Goal: Task Accomplishment & Management: Use online tool/utility

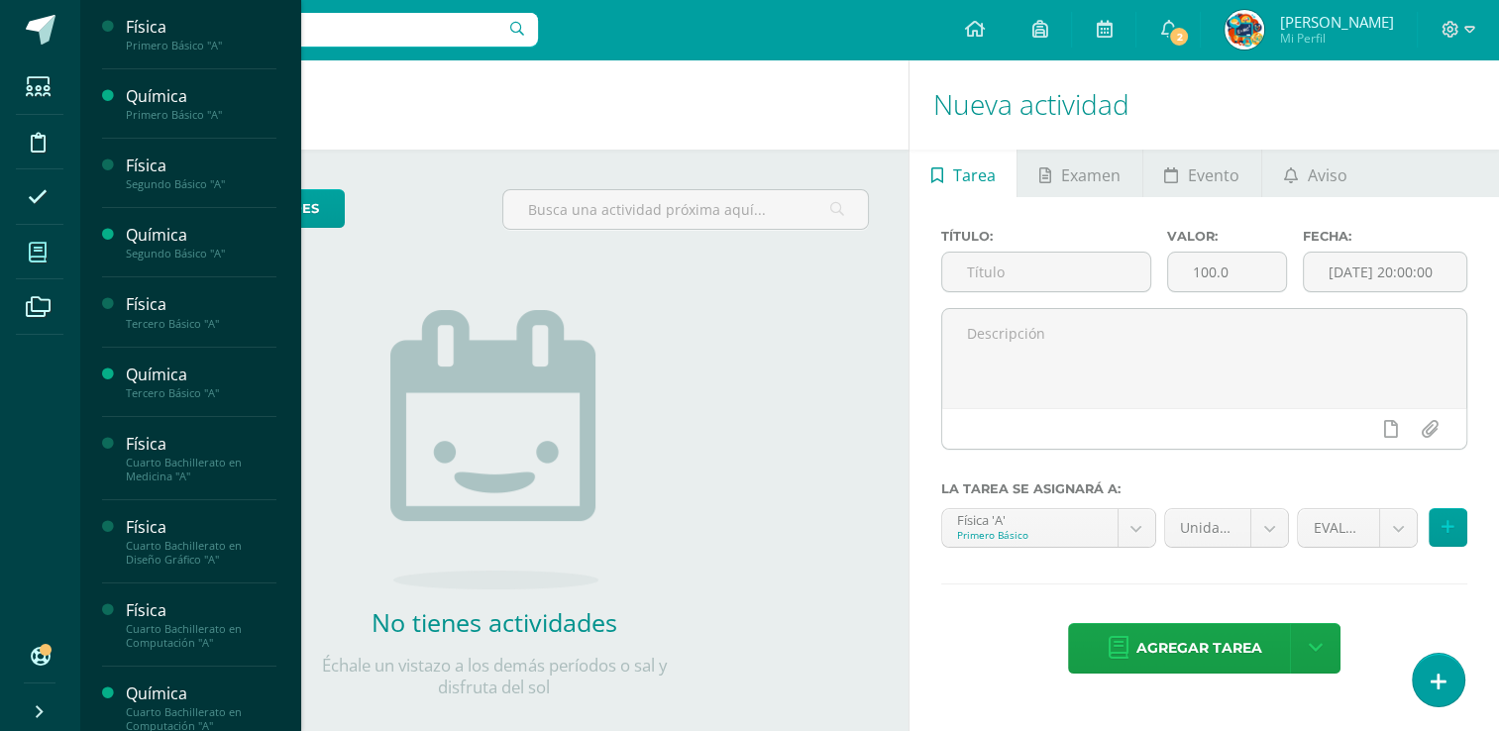
click at [37, 261] on icon at bounding box center [38, 253] width 18 height 20
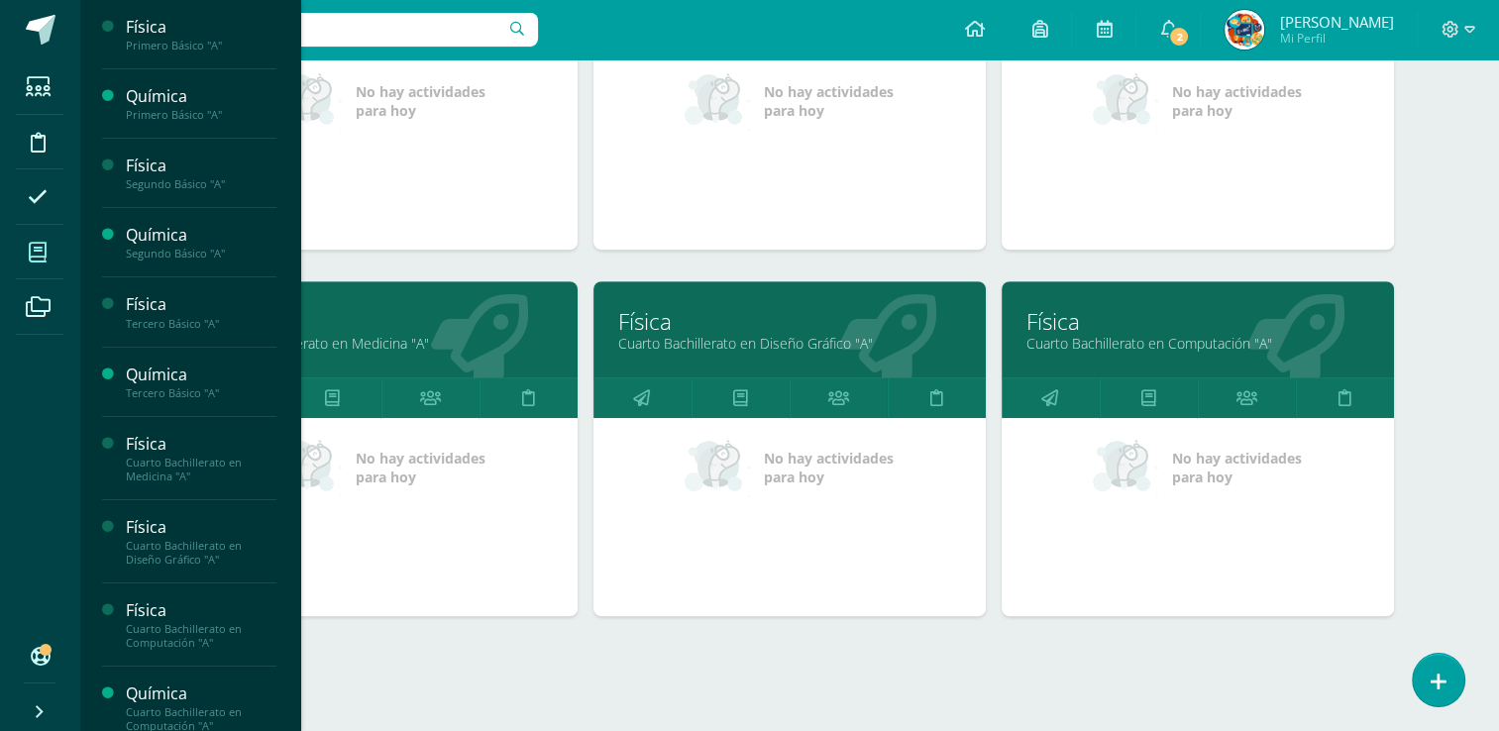
scroll to position [860, 0]
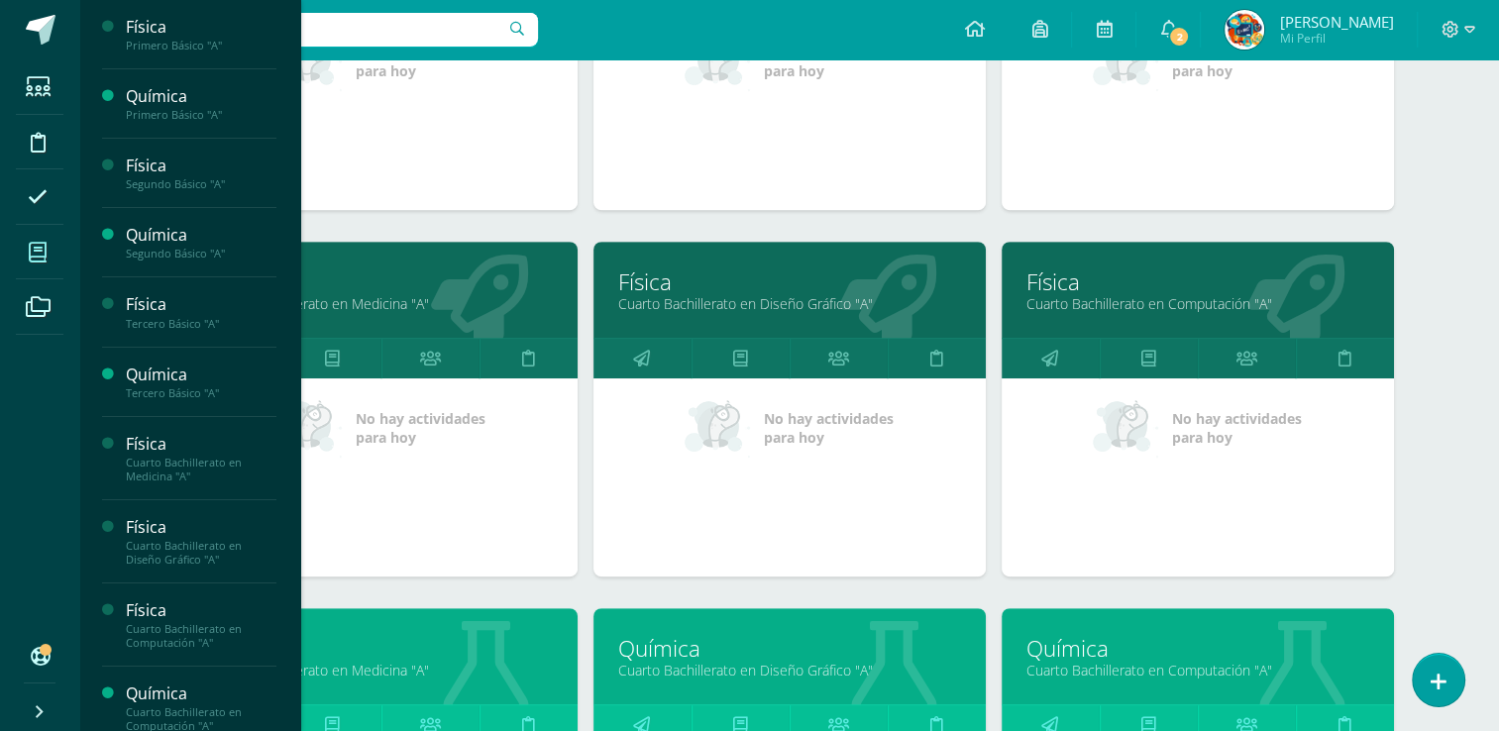
click at [1153, 677] on div "Química Cuarto Bachillerato en Computación "A"" at bounding box center [1197, 656] width 392 height 96
click at [1168, 654] on link "Química" at bounding box center [1197, 648] width 343 height 31
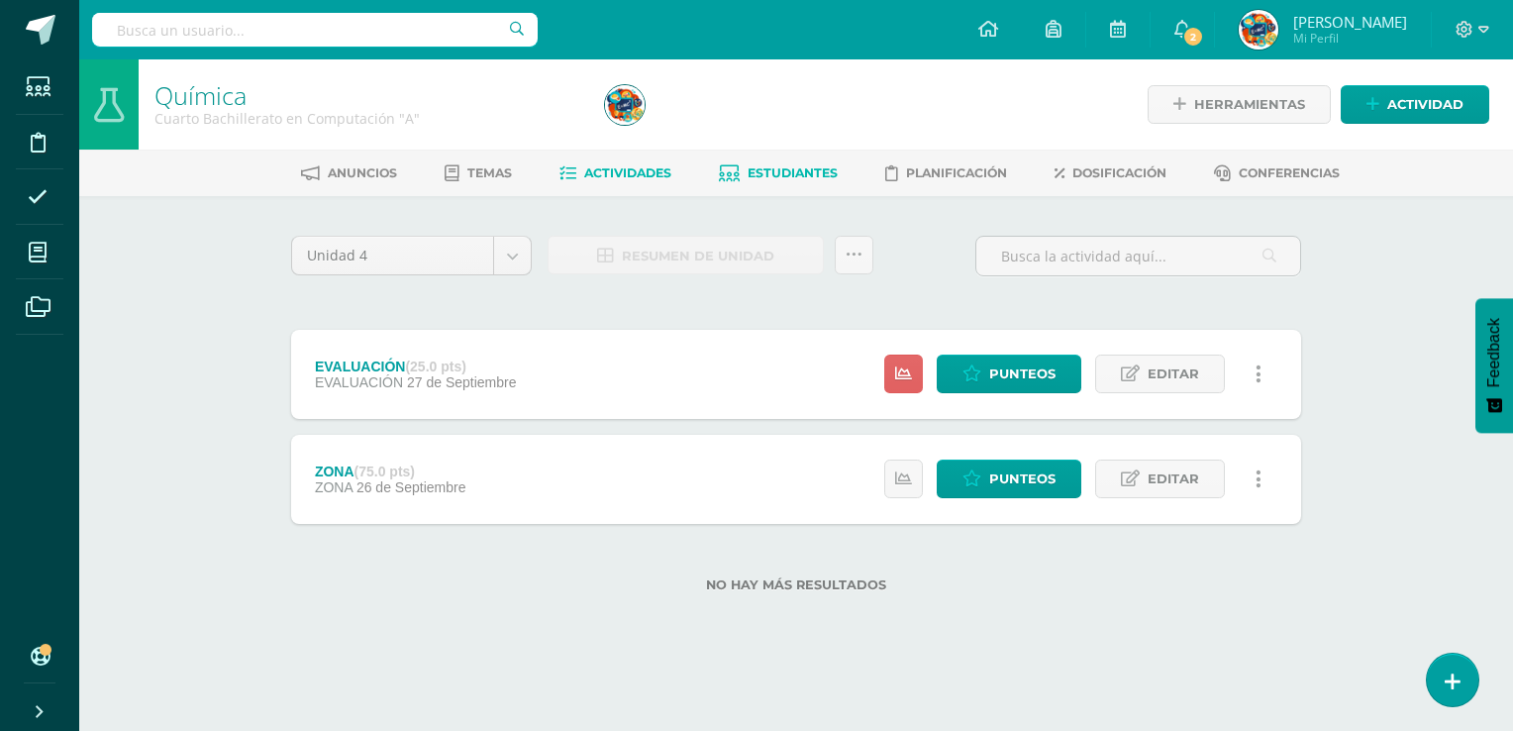
click at [781, 172] on span "Estudiantes" at bounding box center [793, 172] width 90 height 15
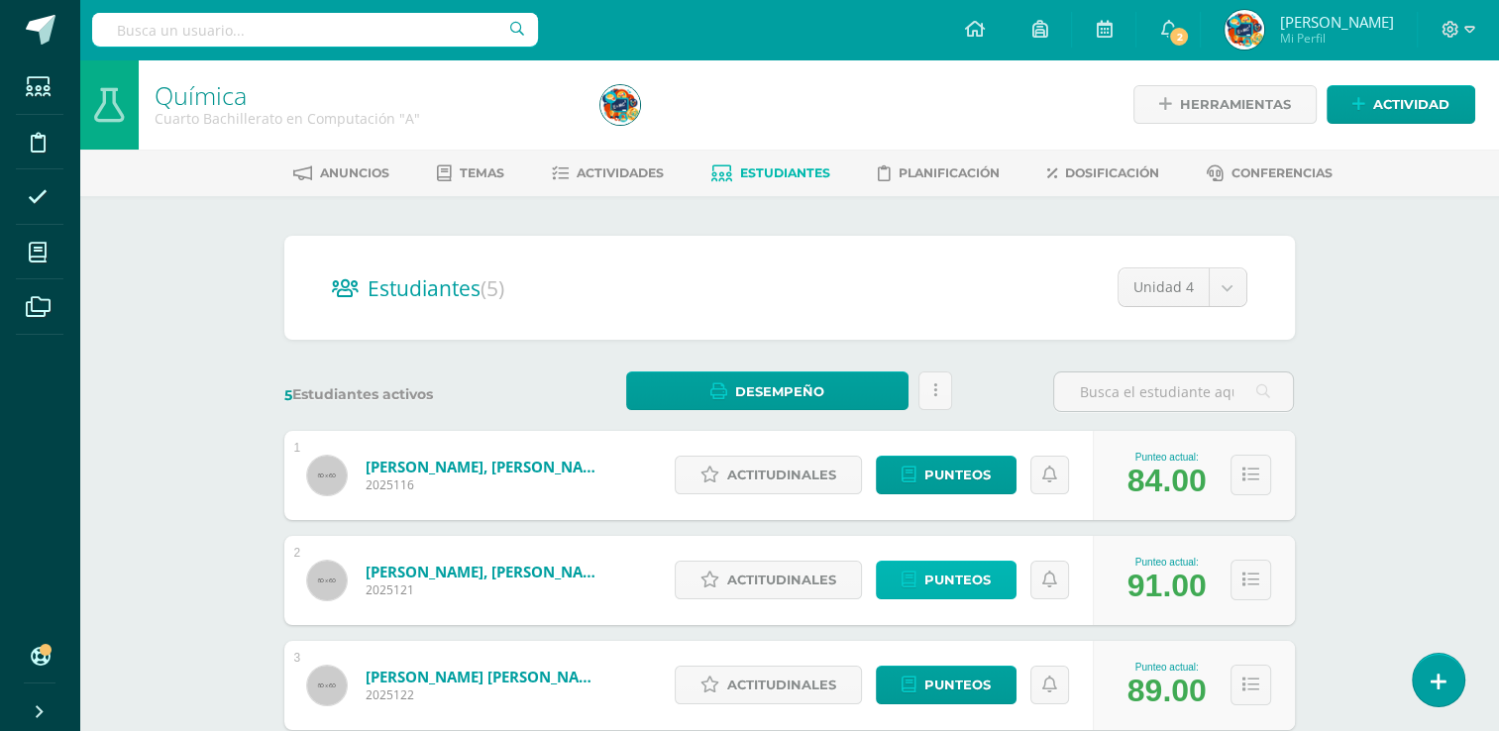
click at [951, 575] on span "Punteos" at bounding box center [957, 580] width 66 height 37
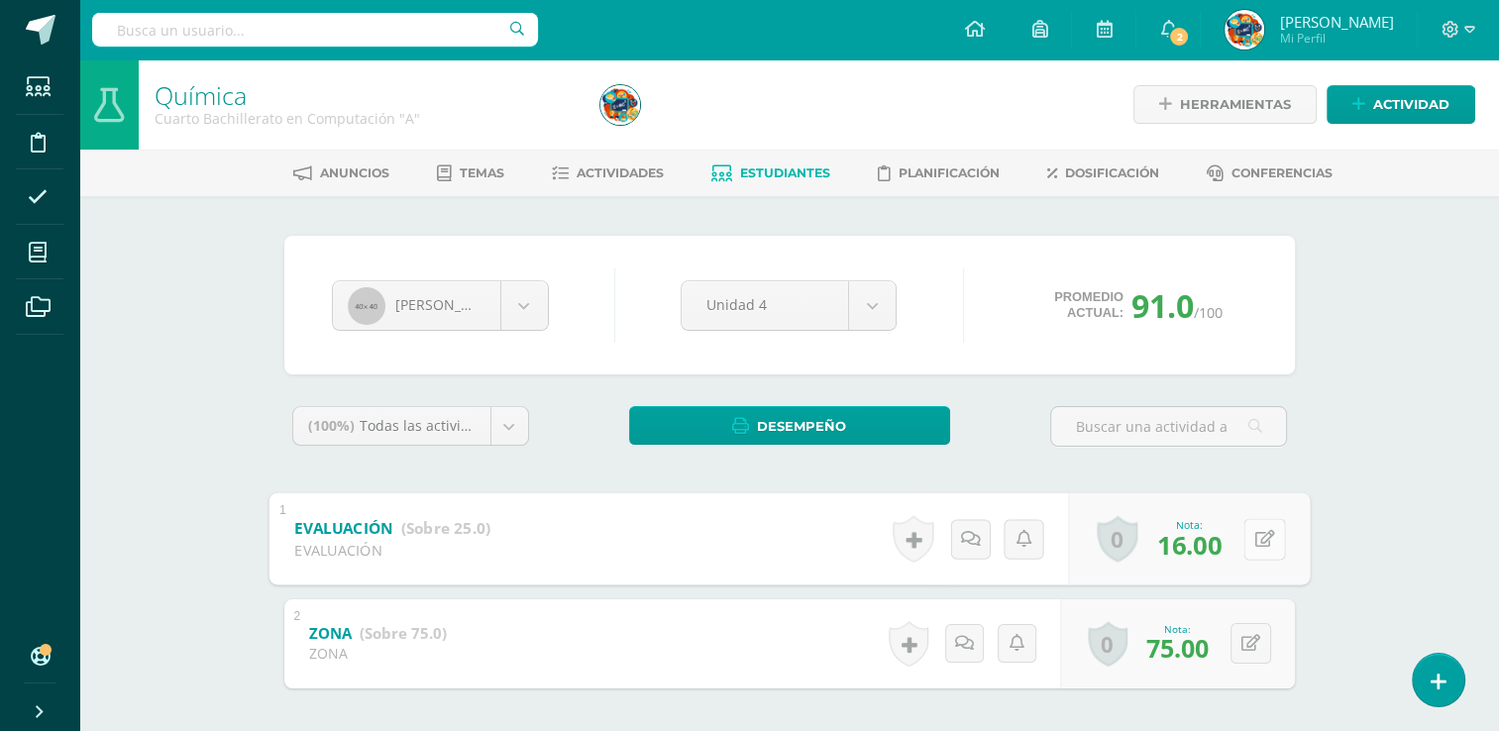
click at [1248, 537] on button at bounding box center [1264, 539] width 42 height 42
type input "25"
click at [1215, 542] on icon at bounding box center [1211, 545] width 18 height 17
